Goal: Navigation & Orientation: Find specific page/section

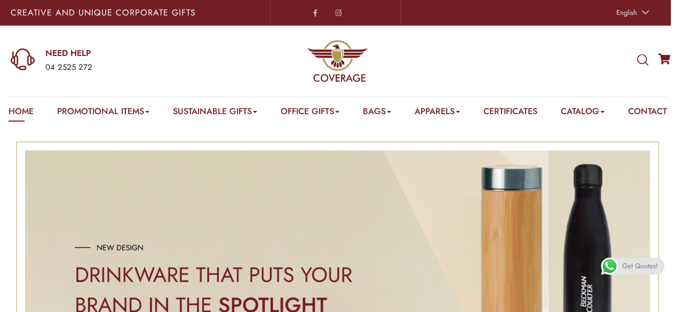
click at [148, 111] on e-page-transition at bounding box center [337, 156] width 675 height 312
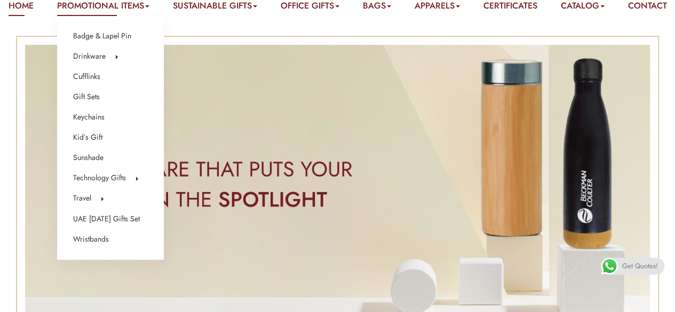
scroll to position [107, 0]
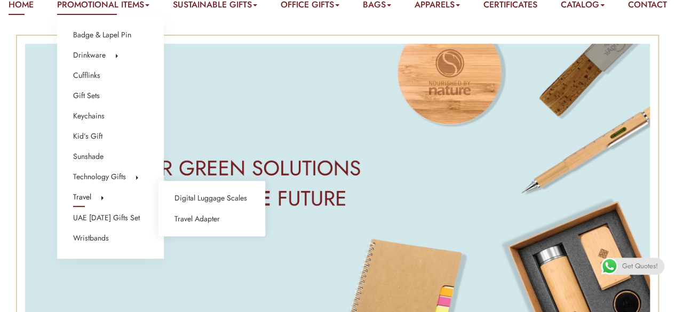
click at [78, 196] on link "Travel" at bounding box center [82, 197] width 18 height 14
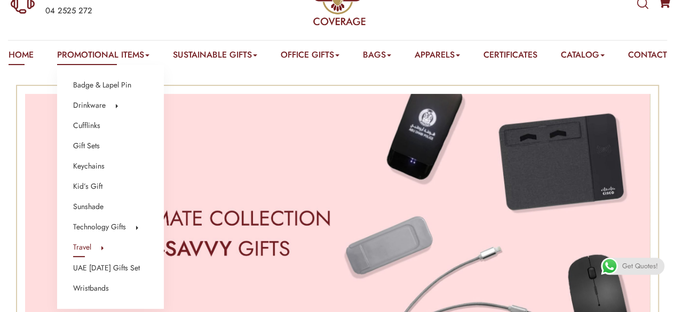
scroll to position [107, 0]
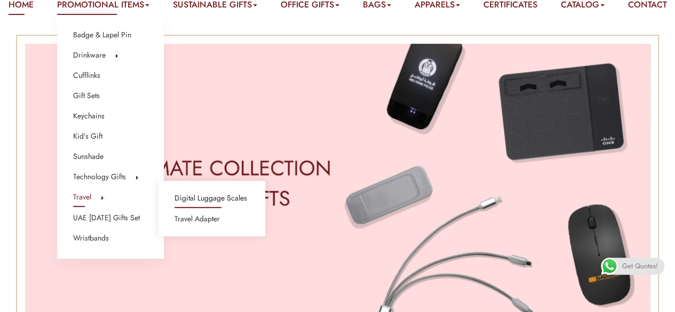
click at [201, 197] on link "Digital Luggage Scales" at bounding box center [210, 199] width 73 height 14
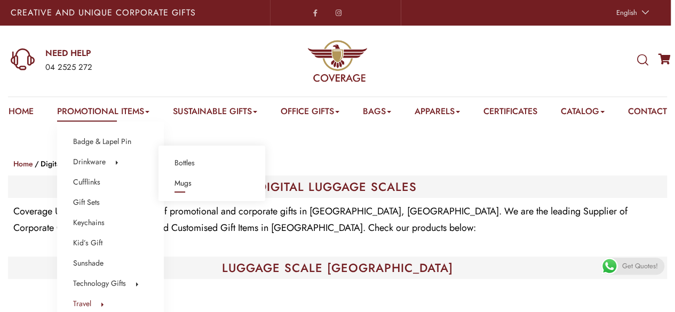
click at [190, 181] on link "Mugs" at bounding box center [182, 184] width 17 height 14
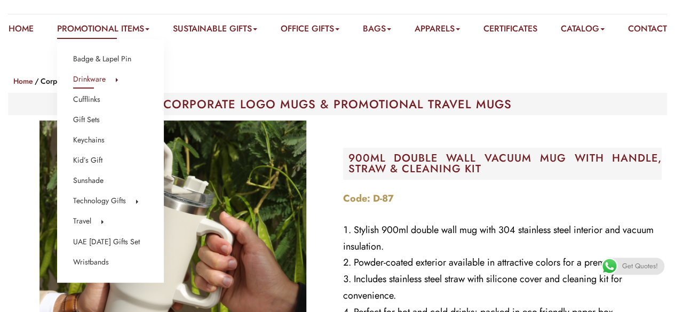
scroll to position [107, 0]
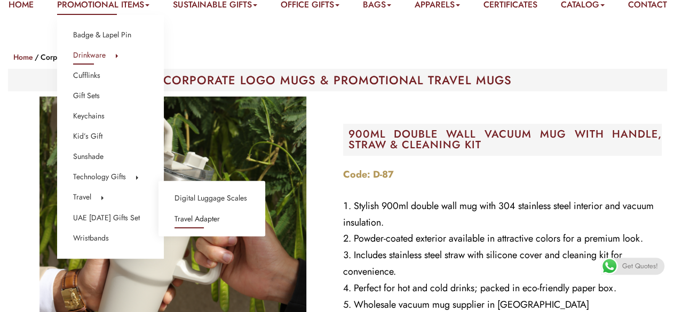
click at [201, 217] on link "Travel Adapter" at bounding box center [196, 219] width 45 height 14
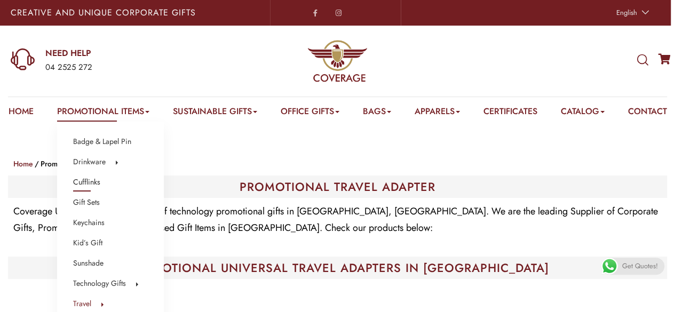
click at [81, 180] on link "Cufflinks" at bounding box center [86, 183] width 27 height 14
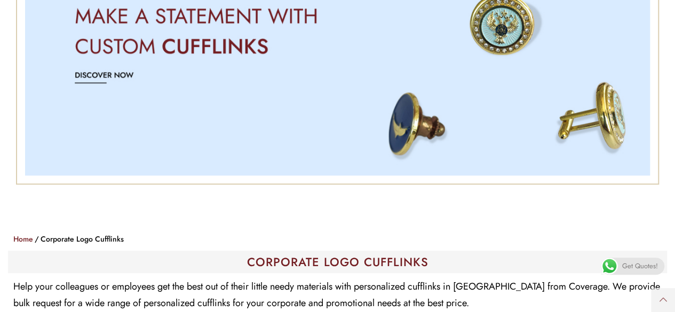
scroll to position [107, 0]
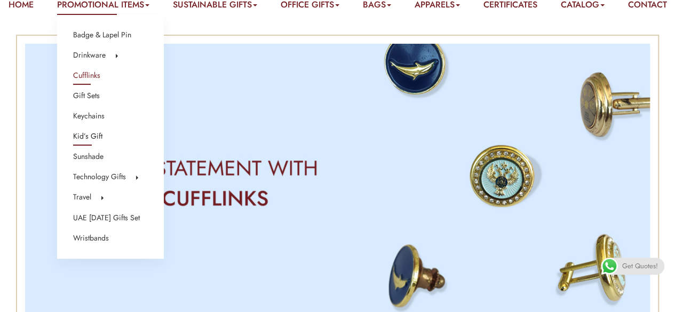
click at [89, 137] on link "Kid’s Gift" at bounding box center [87, 137] width 29 height 14
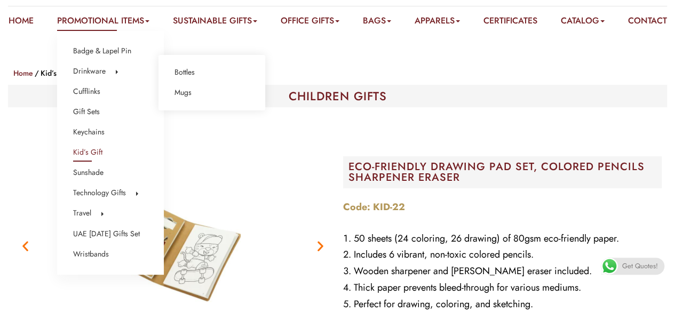
scroll to position [107, 0]
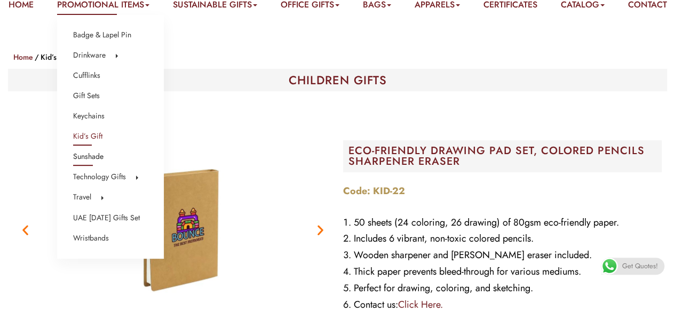
click at [93, 157] on link "Sunshade" at bounding box center [88, 157] width 30 height 14
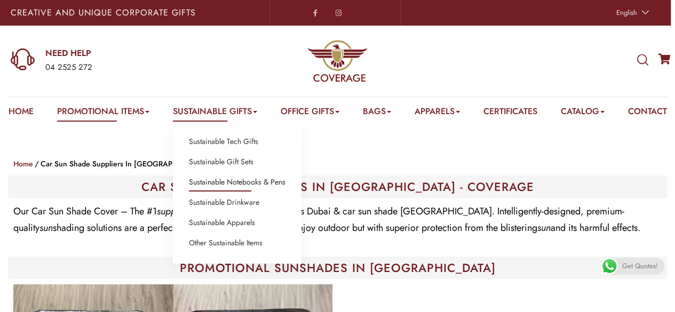
click at [223, 181] on link "Sustainable Notebooks & Pens" at bounding box center [237, 183] width 97 height 14
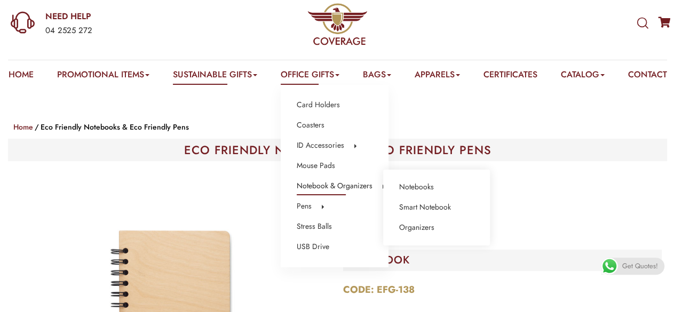
scroll to position [53, 0]
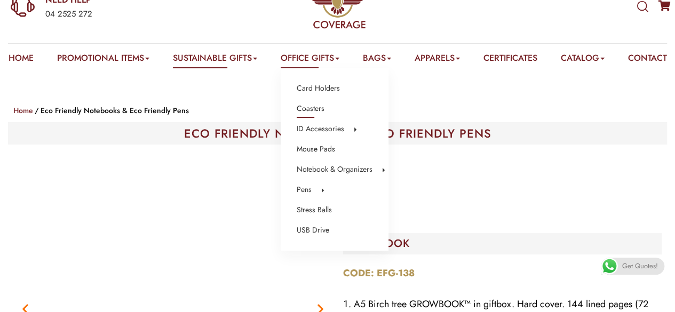
click at [318, 108] on link "Coasters" at bounding box center [311, 109] width 28 height 14
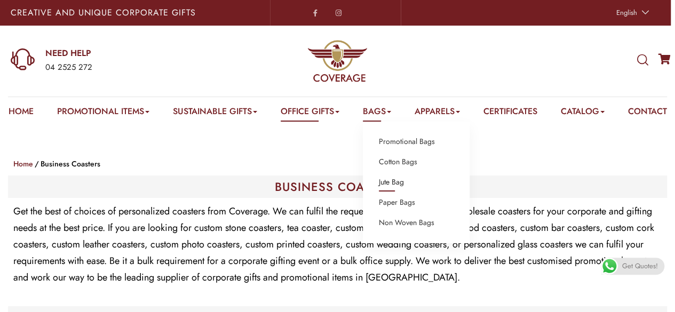
click at [393, 181] on link "Jute Bag" at bounding box center [391, 183] width 25 height 14
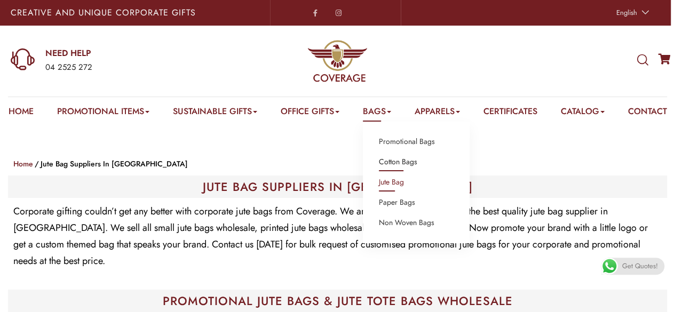
click at [402, 162] on link "Cotton Bags" at bounding box center [398, 162] width 38 height 14
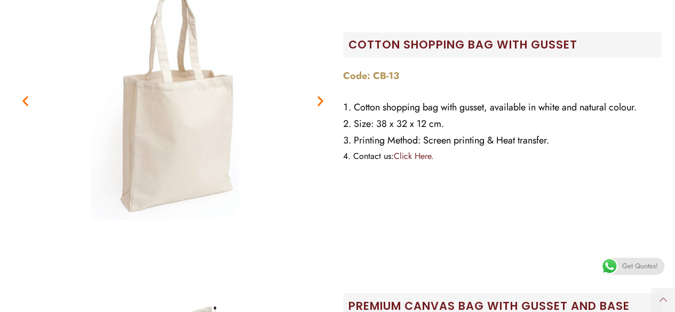
scroll to position [747, 0]
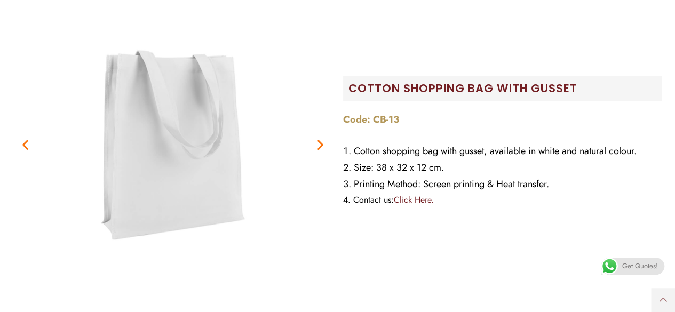
click at [317, 151] on icon "Next slide" at bounding box center [320, 144] width 13 height 13
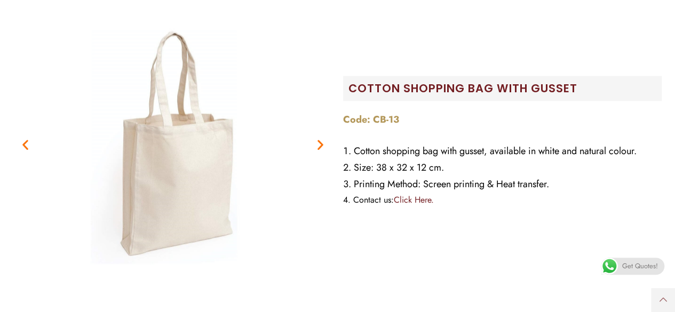
click at [317, 151] on icon "Next slide" at bounding box center [320, 144] width 13 height 13
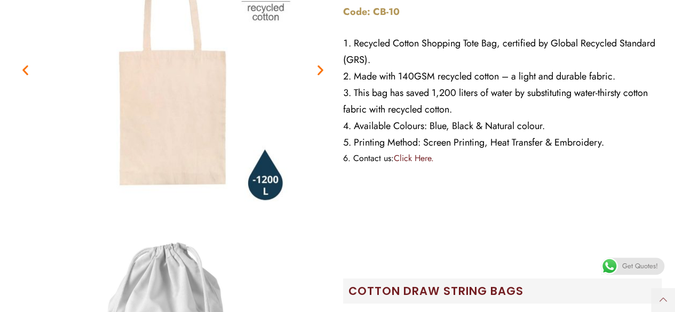
scroll to position [0, 0]
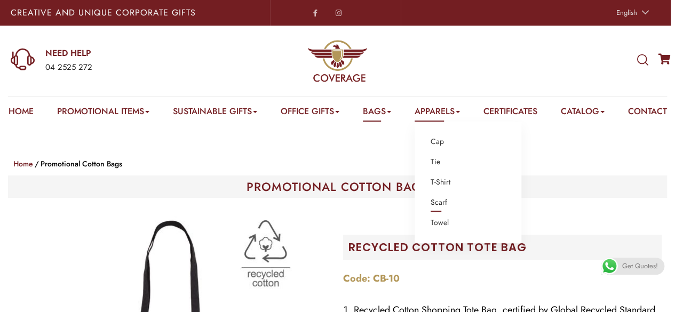
click at [447, 201] on link "Scarf" at bounding box center [438, 203] width 17 height 14
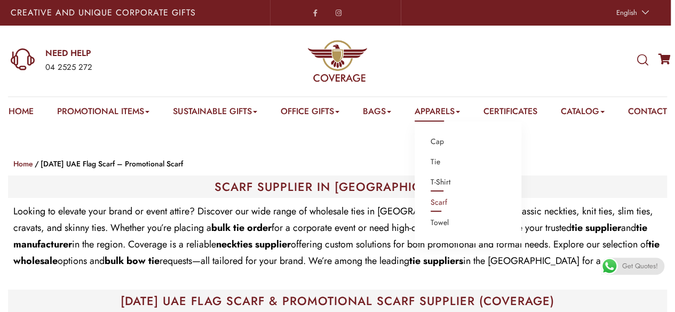
click at [446, 178] on link "T-Shirt" at bounding box center [440, 183] width 20 height 14
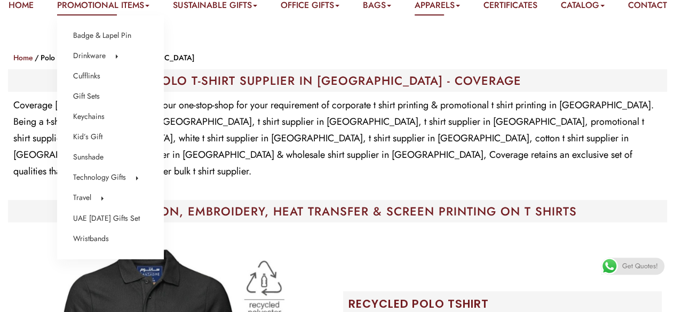
scroll to position [107, 0]
